Goal: Information Seeking & Learning: Find specific fact

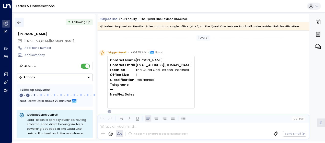
scroll to position [207, 0]
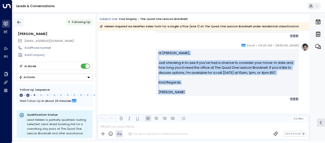
click at [18, 21] on icon "button" at bounding box center [19, 22] width 5 height 5
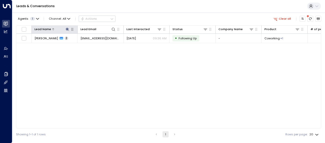
click at [68, 29] on icon at bounding box center [67, 29] width 3 height 3
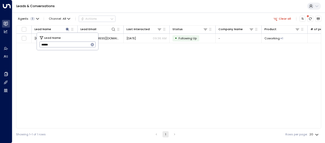
drag, startPoint x: 40, startPoint y: 43, endPoint x: 57, endPoint y: 47, distance: 17.7
click at [57, 47] on input "******" at bounding box center [64, 44] width 50 height 8
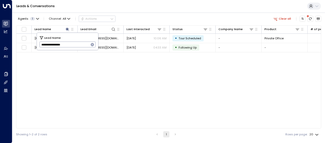
type input "**********"
drag, startPoint x: 40, startPoint y: 43, endPoint x: 80, endPoint y: 45, distance: 40.1
click at [80, 45] on input "**********" at bounding box center [64, 44] width 50 height 8
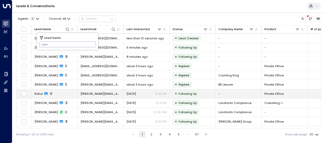
type input "**********"
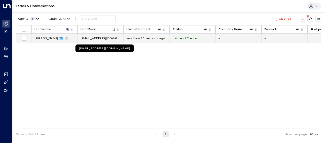
click at [111, 38] on span "[EMAIL_ADDRESS][DOMAIN_NAME]" at bounding box center [100, 38] width 40 height 4
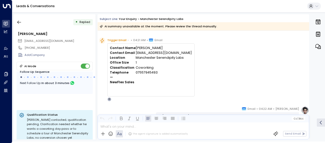
scroll to position [147, 0]
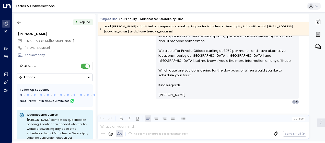
click at [132, 53] on div "[PERSON_NAME] • 04:22 AM • Email Hi [PERSON_NAME], Thank you for your interest …" at bounding box center [204, 40] width 212 height 127
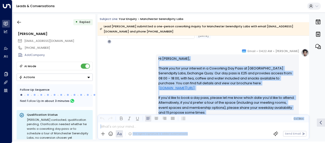
scroll to position [152, 0]
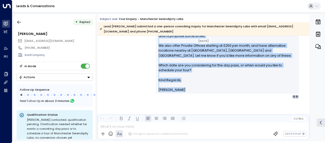
drag, startPoint x: 157, startPoint y: 58, endPoint x: 206, endPoint y: 144, distance: 98.5
click at [206, 142] on html "Overview Leads & Conversations Leads & Conversations Analytics Analytics Agents…" at bounding box center [162, 71] width 325 height 142
copy div "Lo Ipsu, Dolor sit ame cons adipisci el s Doeiusmod Tem Inci ut Laboreetdo Magn…"
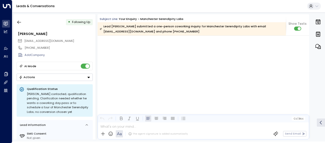
scroll to position [420, 0]
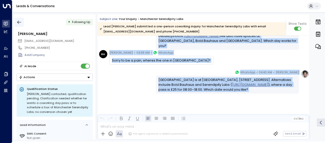
click at [20, 22] on icon "button" at bounding box center [19, 22] width 5 height 5
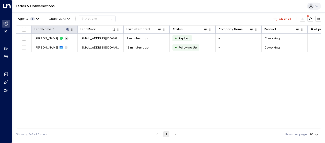
click at [68, 29] on icon at bounding box center [67, 29] width 3 height 3
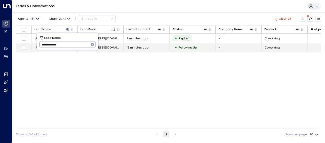
click at [23, 47] on body "**********" at bounding box center [162, 70] width 325 height 140
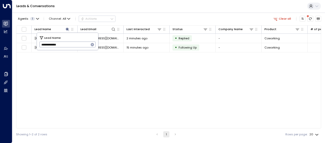
drag, startPoint x: 41, startPoint y: 44, endPoint x: 70, endPoint y: 45, distance: 29.4
click at [70, 45] on input "**********" at bounding box center [64, 44] width 50 height 8
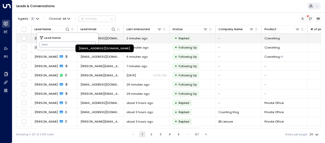
click at [111, 38] on span "[EMAIL_ADDRESS][DOMAIN_NAME]" at bounding box center [100, 38] width 40 height 4
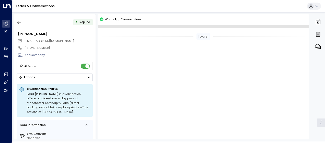
scroll to position [172, 0]
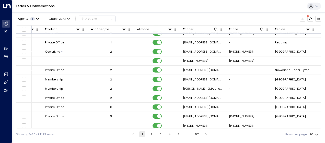
scroll to position [90, 219]
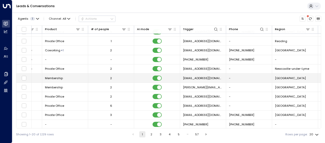
click at [282, 76] on span "[GEOGRAPHIC_DATA]" at bounding box center [290, 78] width 31 height 4
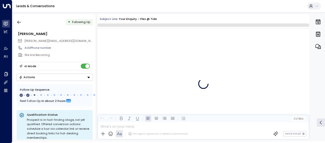
scroll to position [280, 0]
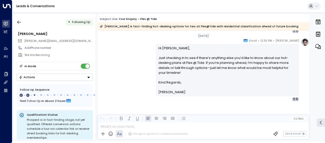
click at [116, 67] on div "[PERSON_NAME] • 12:35 PM • Email Hi [PERSON_NAME], Just checking in to see if t…" at bounding box center [204, 69] width 212 height 63
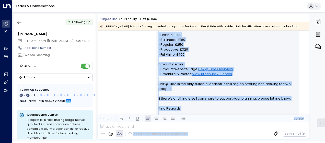
scroll to position [132, 0]
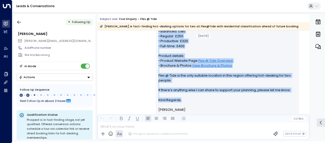
drag, startPoint x: 157, startPoint y: 42, endPoint x: 192, endPoint y: 97, distance: 64.3
click at [192, 97] on div "Hi [PERSON_NAME], Thanks for fact-finding the hot-desking options at Flex @ Tid…" at bounding box center [227, 54] width 138 height 118
drag, startPoint x: 192, startPoint y: 97, endPoint x: 178, endPoint y: 86, distance: 17.1
copy div "Hi [PERSON_NAME], Thanks for fact-finding the hot-desking options at Flex @ Tid…"
click at [19, 22] on icon "button" at bounding box center [19, 22] width 4 height 3
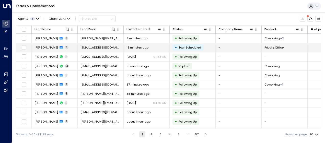
click at [52, 49] on span "[PERSON_NAME]" at bounding box center [46, 47] width 24 height 4
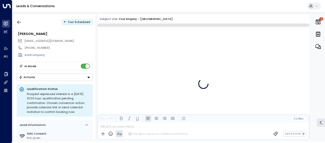
scroll to position [602, 0]
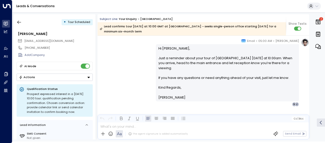
click at [125, 71] on div "[PERSON_NAME] • 05:00 AM • Email Hi [PERSON_NAME], Just a reminder about your t…" at bounding box center [204, 72] width 212 height 68
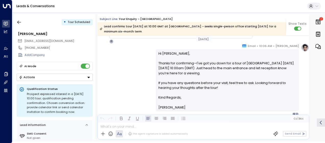
scroll to position [420, 0]
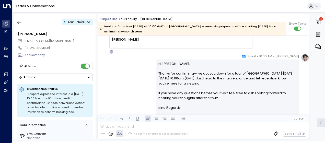
drag, startPoint x: 53, startPoint y: 33, endPoint x: 14, endPoint y: 33, distance: 38.6
click at [14, 33] on div "• Tour Scheduled [PERSON_NAME] [EMAIL_ADDRESS][DOMAIN_NAME] [PHONE_NUMBER] Add …" at bounding box center [55, 76] width 82 height 125
copy div "[PERSON_NAME]"
